Goal: Find specific page/section: Find specific page/section

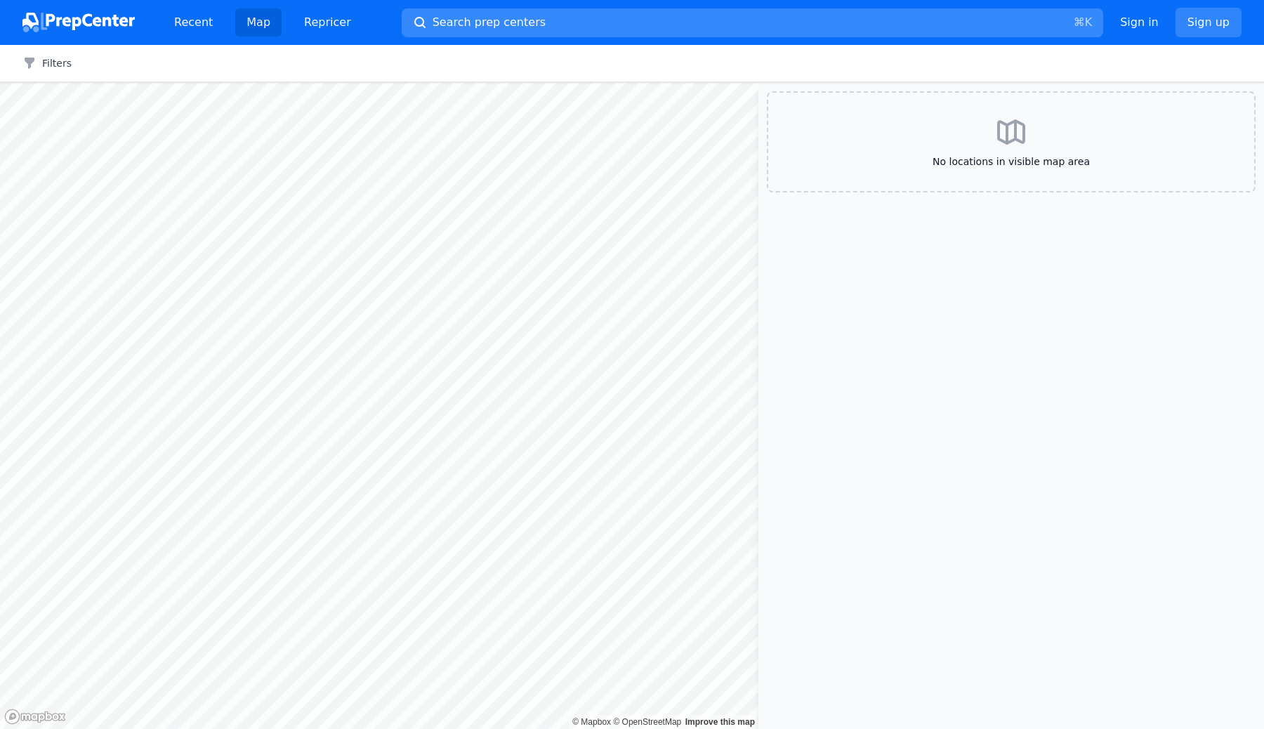
click at [522, 18] on span "Search prep centers" at bounding box center [488, 22] width 113 height 17
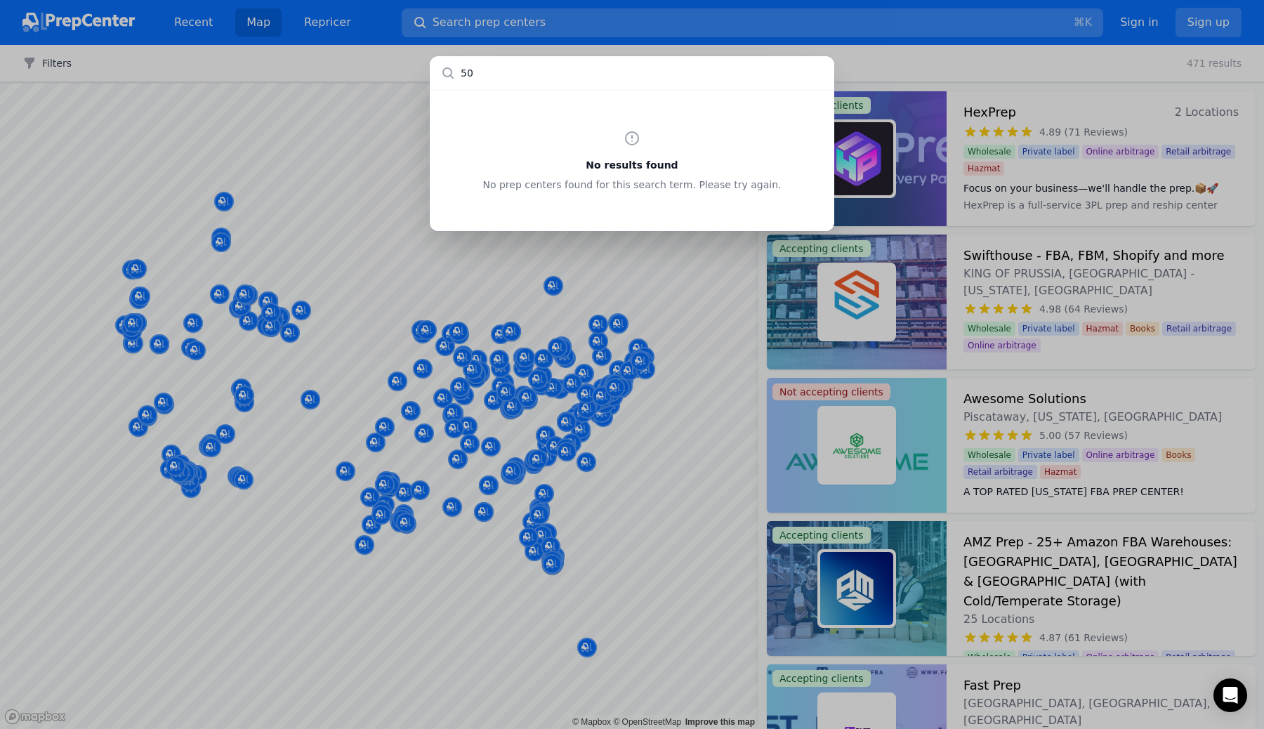
type input "5"
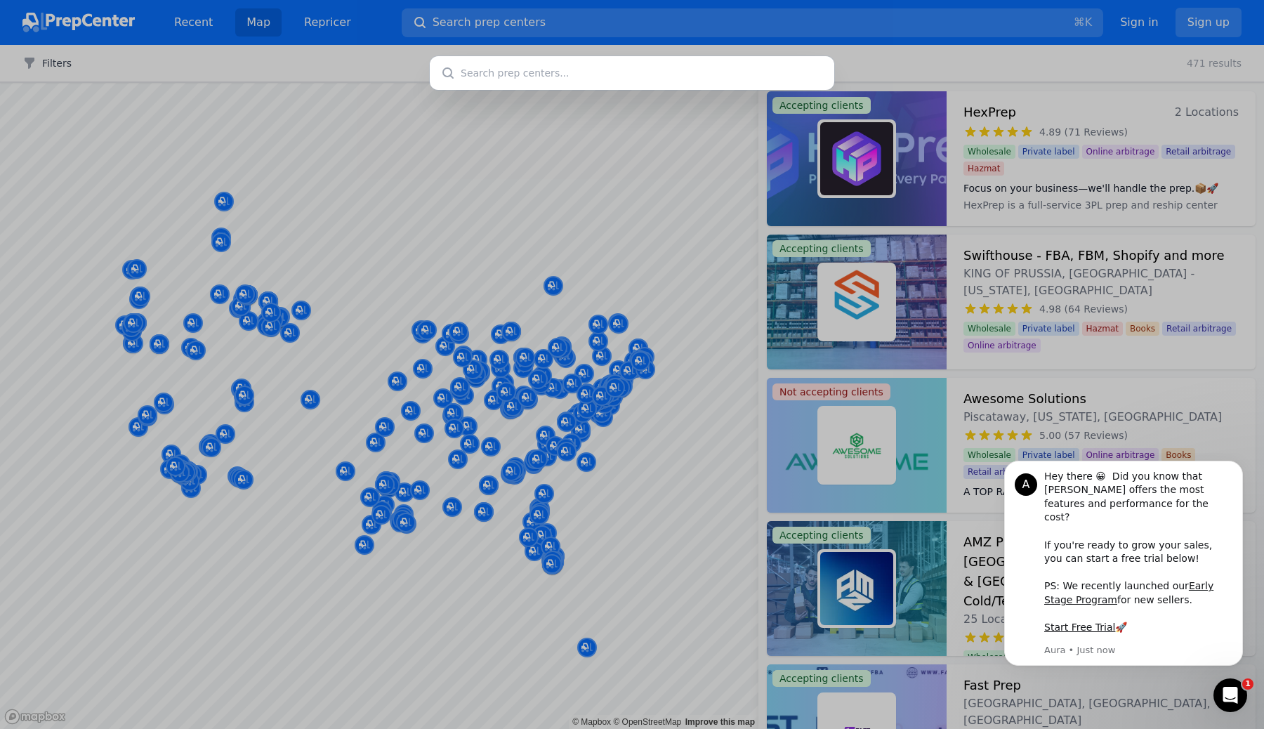
click at [683, 362] on div at bounding box center [632, 364] width 1264 height 729
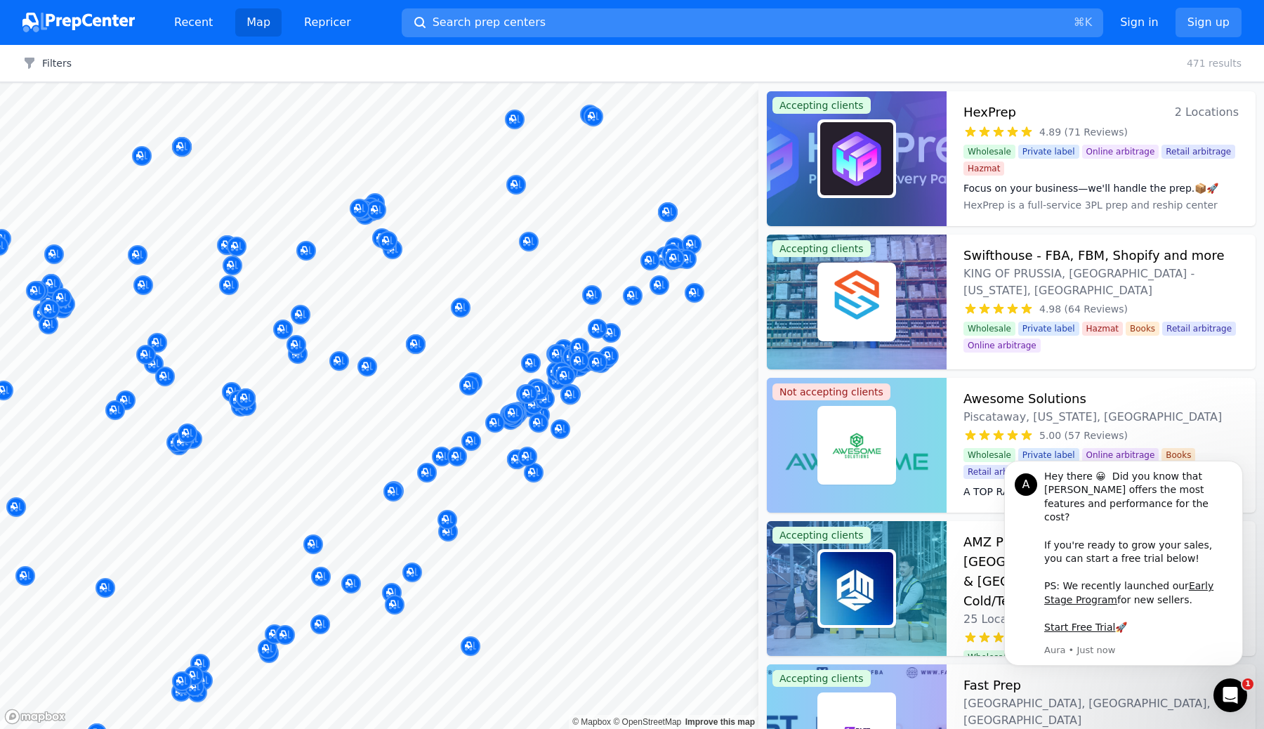
click at [704, 11] on button "Search prep centers ⌘ K" at bounding box center [752, 22] width 701 height 29
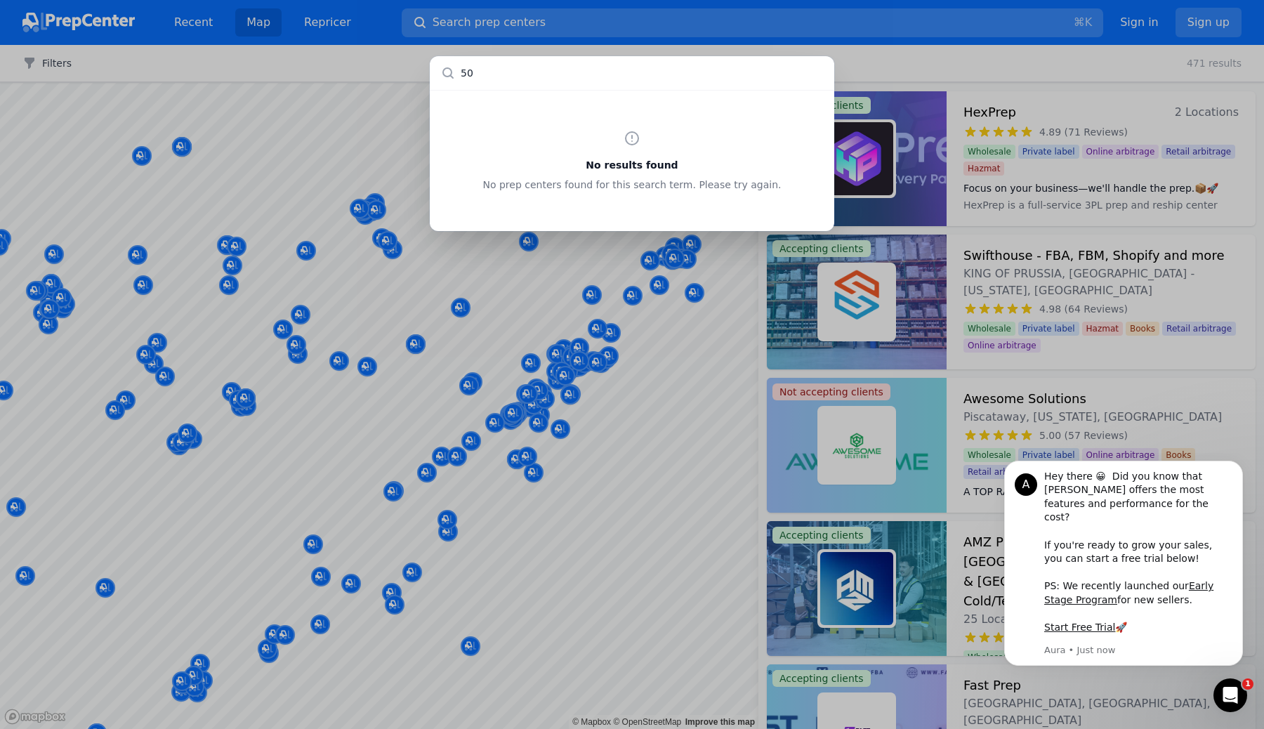
type input "503"
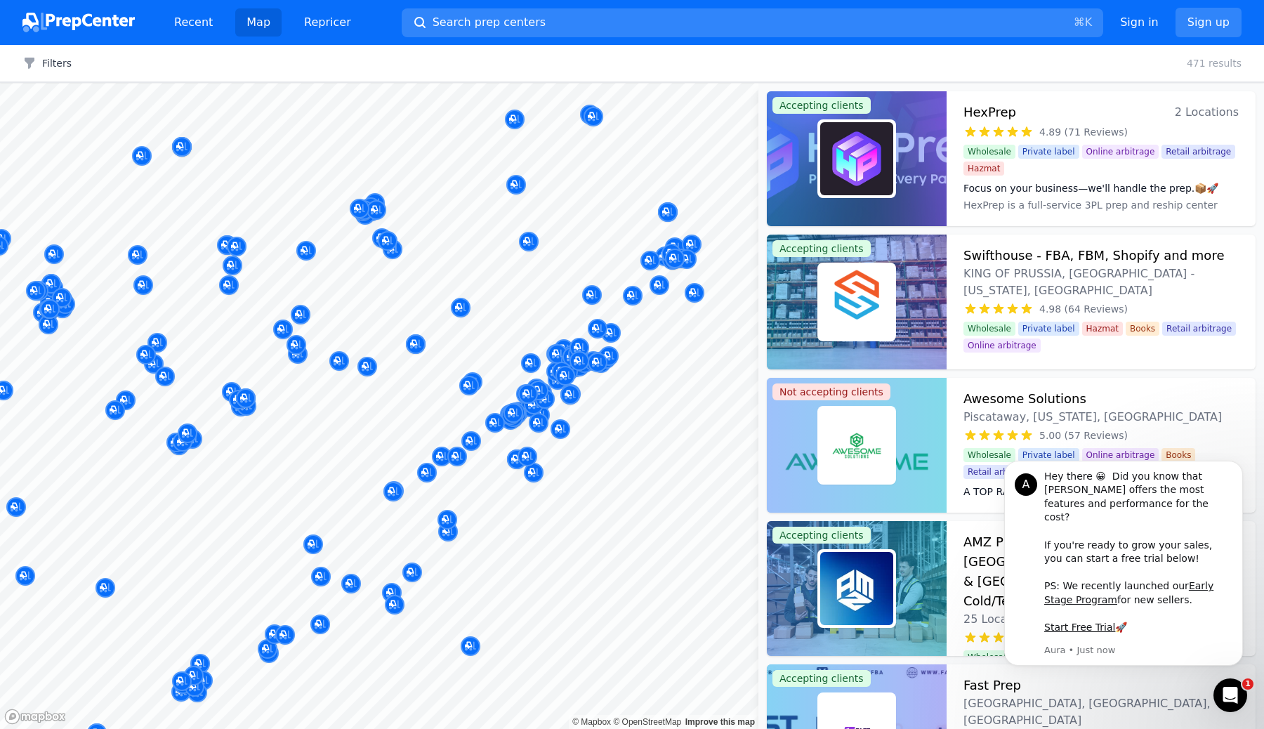
click at [686, 317] on div at bounding box center [632, 364] width 1264 height 729
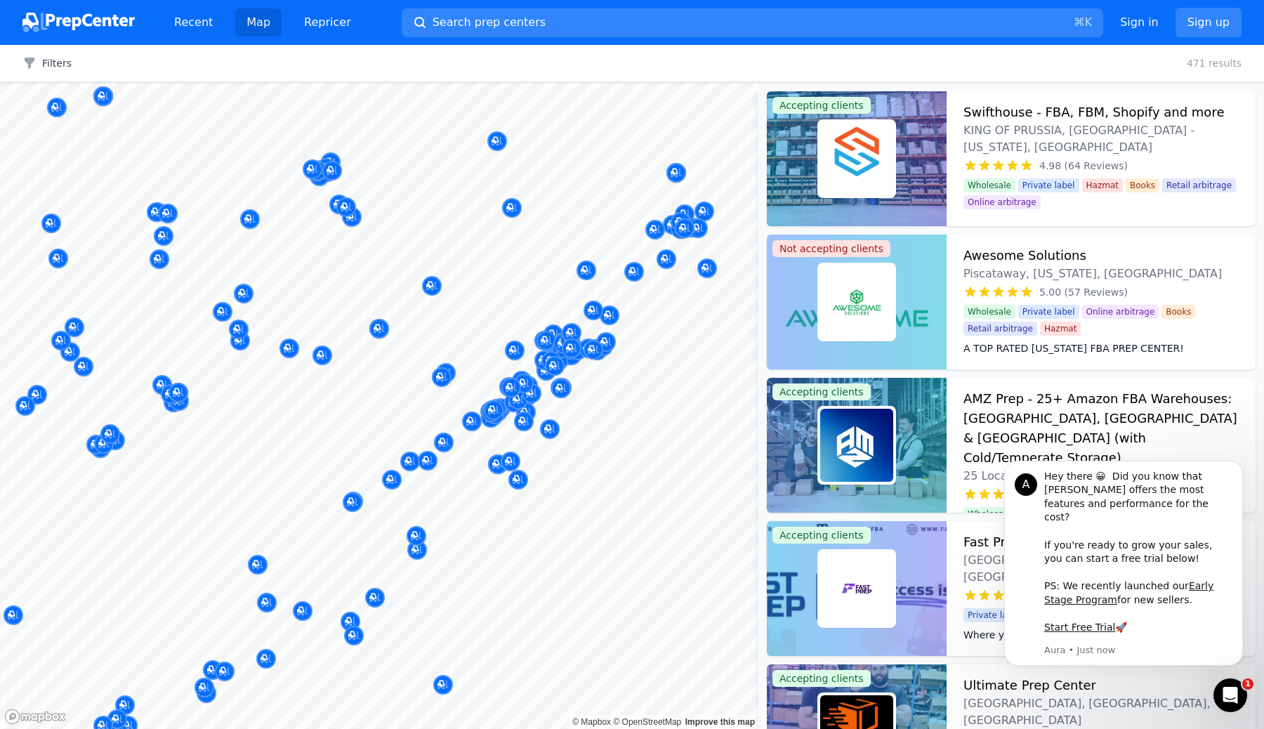
click at [491, 335] on div at bounding box center [579, 332] width 270 height 11
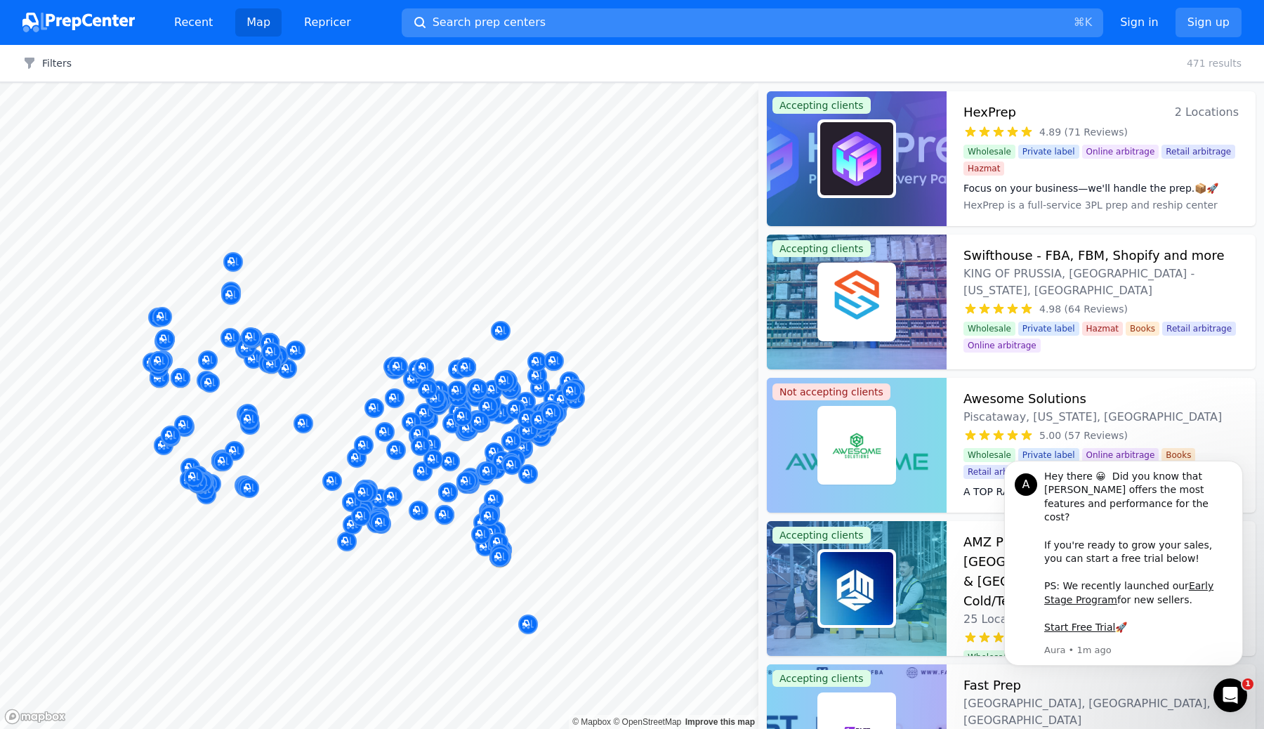
click at [687, 25] on button "Search prep centers ⌘ K" at bounding box center [752, 22] width 701 height 29
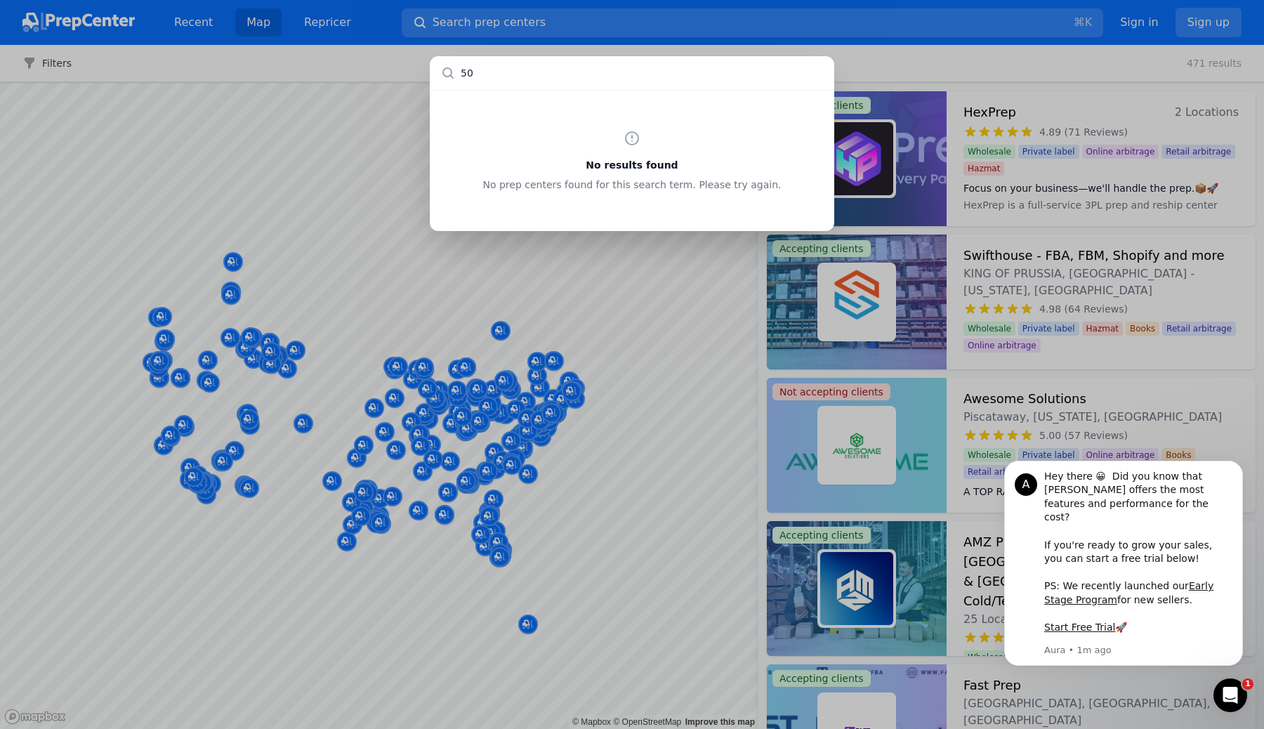
type input "5"
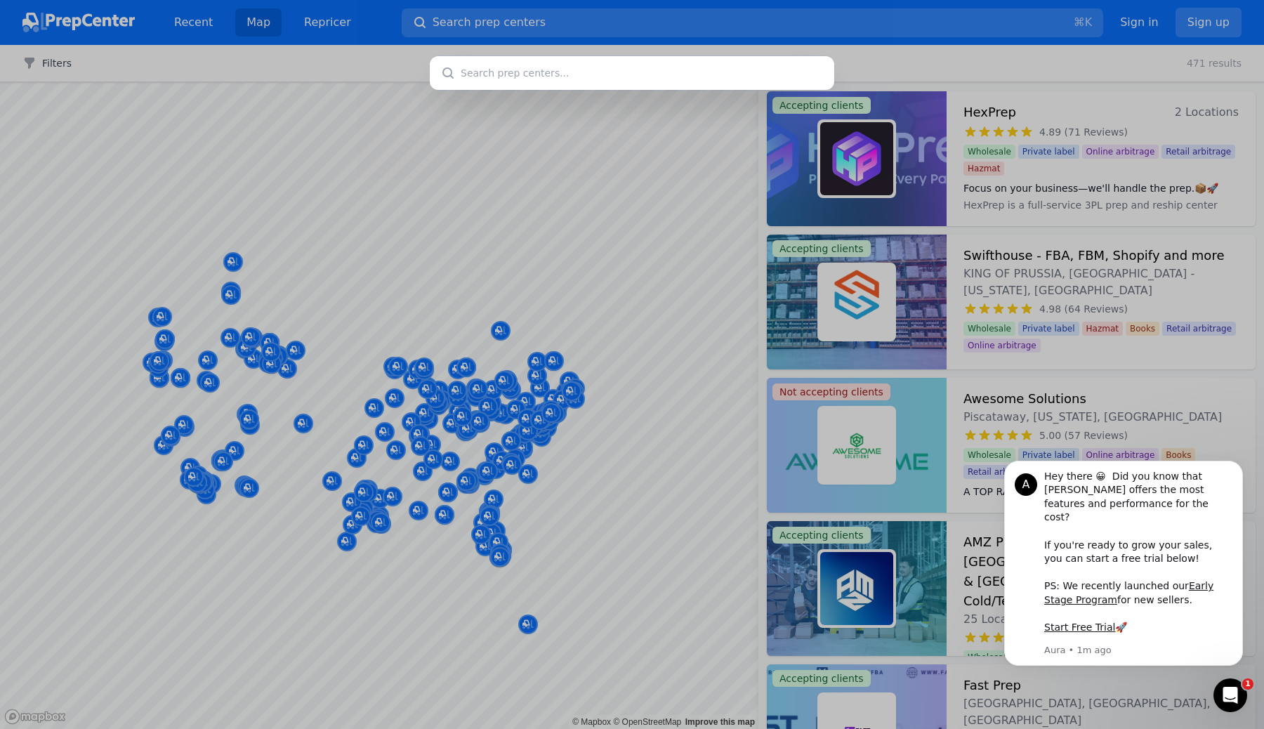
click at [724, 380] on div at bounding box center [632, 364] width 1264 height 729
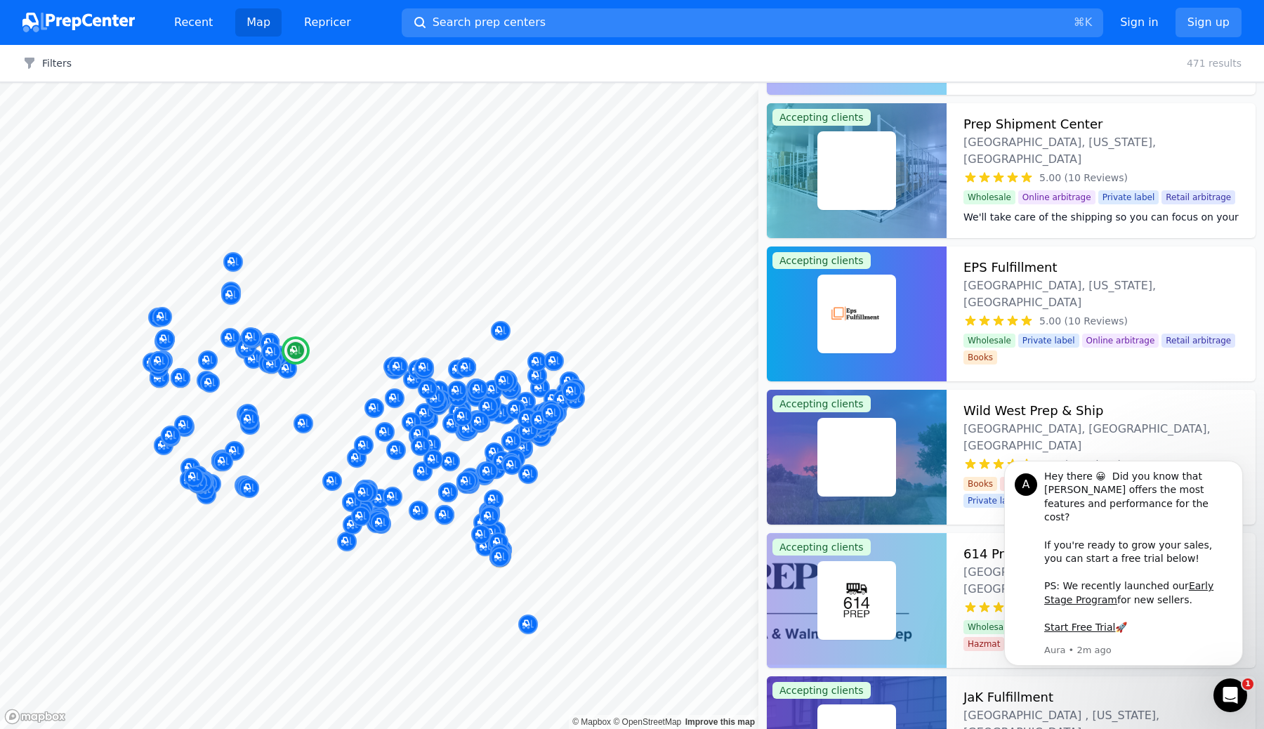
scroll to position [4894, 0]
